Goal: Information Seeking & Learning: Learn about a topic

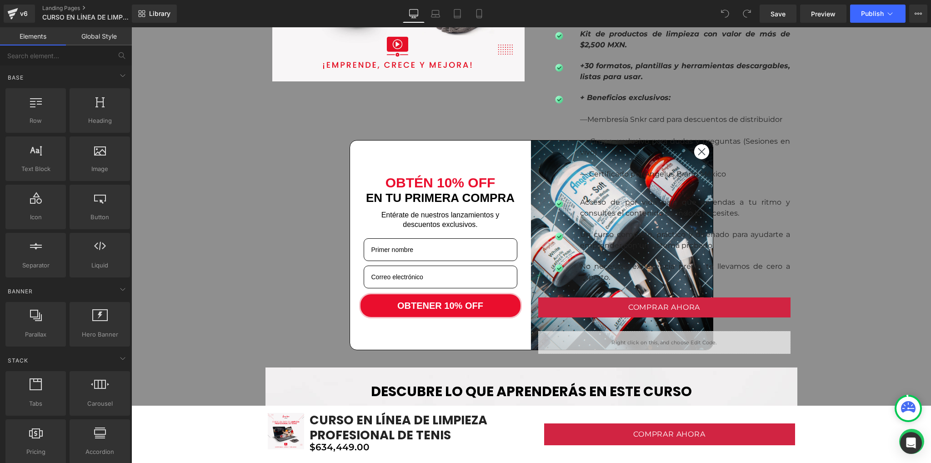
scroll to position [849, 0]
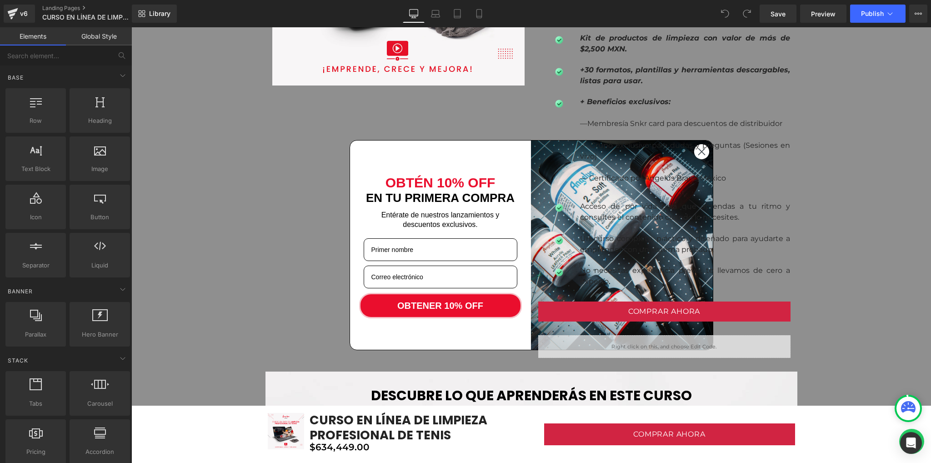
click at [699, 150] on span "— Grupo exclusivo para dudas y preguntas (Sesiones en vivo)" at bounding box center [685, 151] width 210 height 20
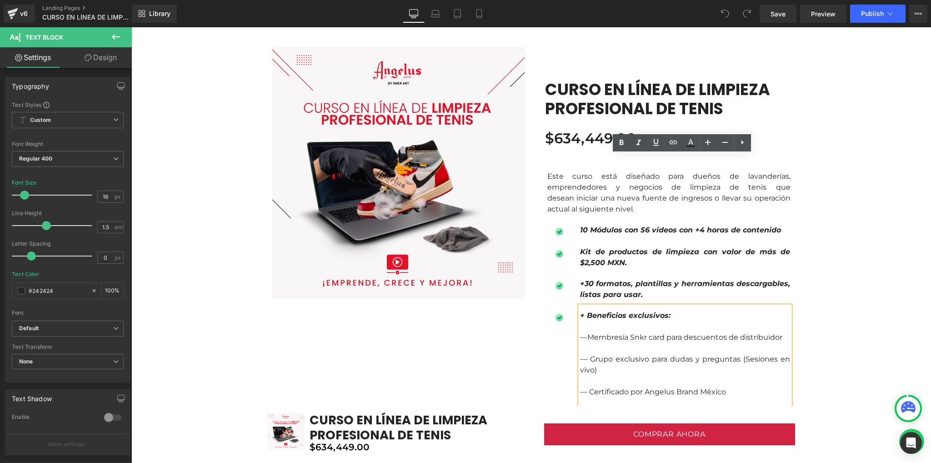
scroll to position [606, 0]
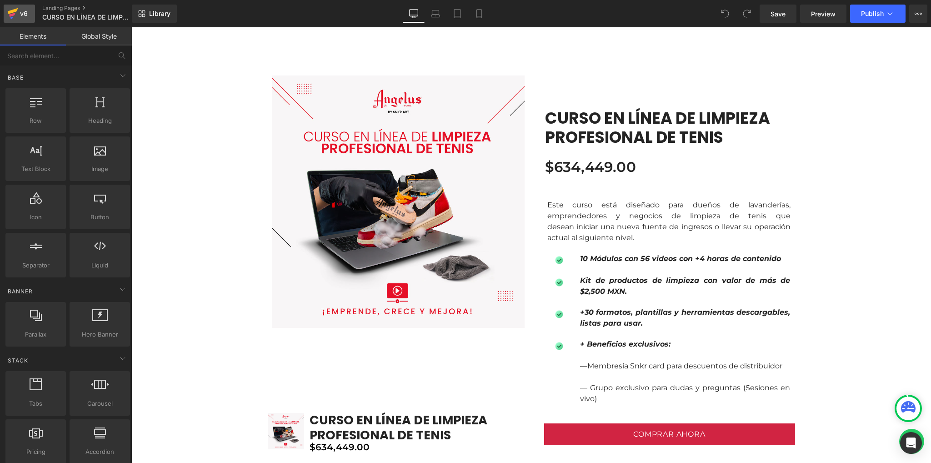
click at [16, 15] on icon at bounding box center [12, 13] width 11 height 23
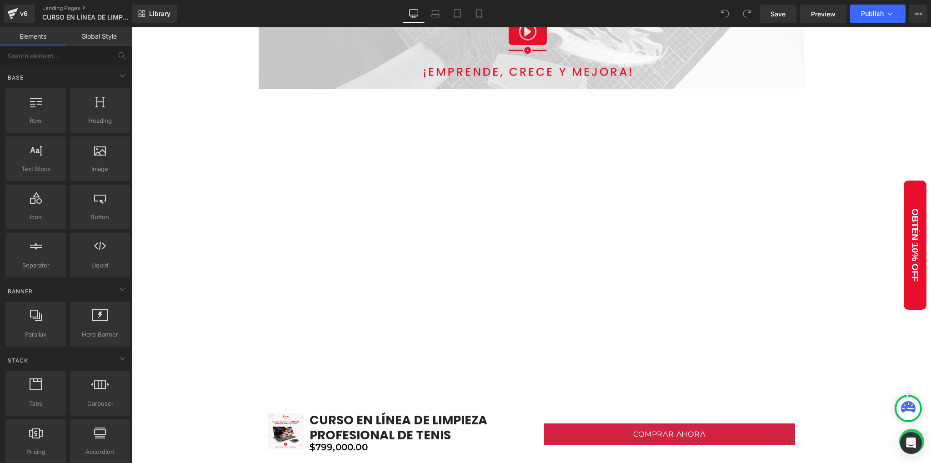
scroll to position [242, 0]
